Goal: Task Accomplishment & Management: Use online tool/utility

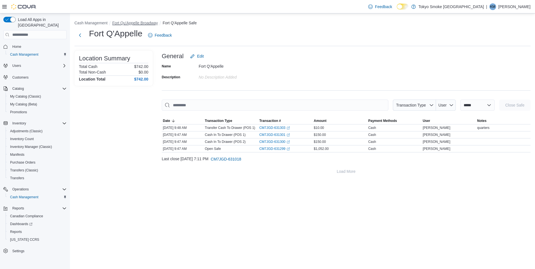
click at [151, 23] on button "Fort Qu'Appelle Broadway" at bounding box center [135, 23] width 46 height 4
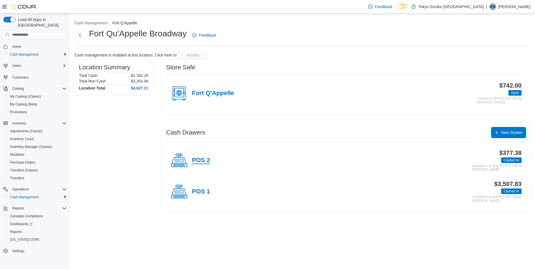
click at [203, 162] on h4 "POS 2" at bounding box center [201, 160] width 18 height 7
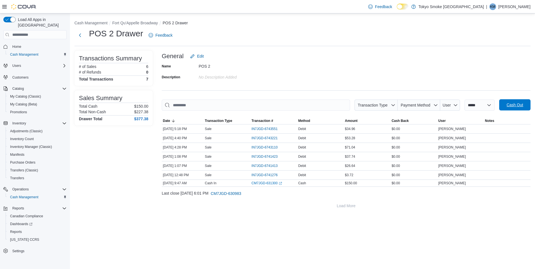
click at [516, 101] on span "Cash Out" at bounding box center [514, 104] width 25 height 11
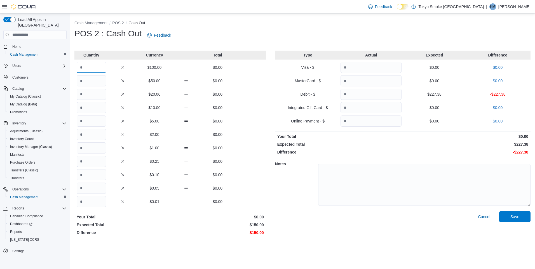
click at [100, 70] on input "Quantity" at bounding box center [91, 67] width 29 height 11
type input "*"
click at [359, 91] on input "Quantity" at bounding box center [370, 94] width 61 height 11
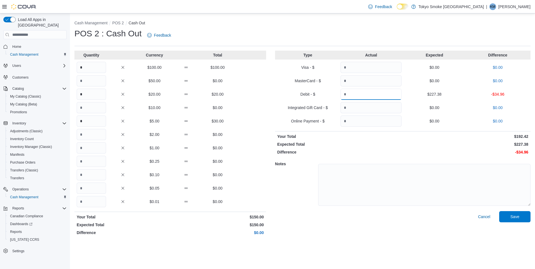
type input "******"
click at [355, 73] on input "Quantity" at bounding box center [370, 67] width 61 height 11
type input "*****"
click at [444, 145] on p "$227.38" at bounding box center [466, 145] width 124 height 6
click at [520, 217] on span "Save" at bounding box center [514, 216] width 25 height 11
